Goal: Task Accomplishment & Management: Manage account settings

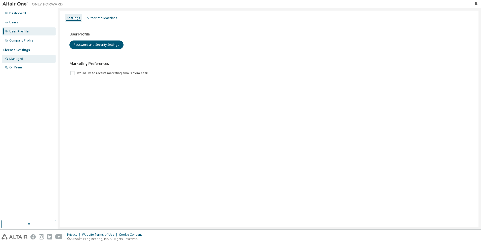
click at [23, 60] on div "Managed" at bounding box center [29, 59] width 54 height 8
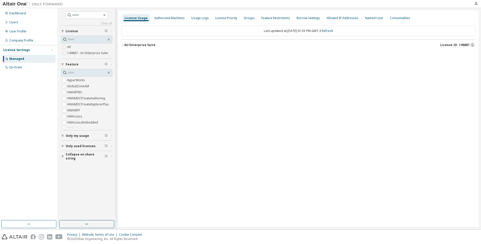
click at [81, 52] on label "149887 - AU Enterprise Suite" at bounding box center [88, 53] width 42 height 6
click at [77, 52] on label "149887 - AU Enterprise Suite" at bounding box center [88, 53] width 42 height 6
click at [177, 18] on div "Authorized Machines" at bounding box center [169, 18] width 30 height 4
